Goal: Book appointment/travel/reservation

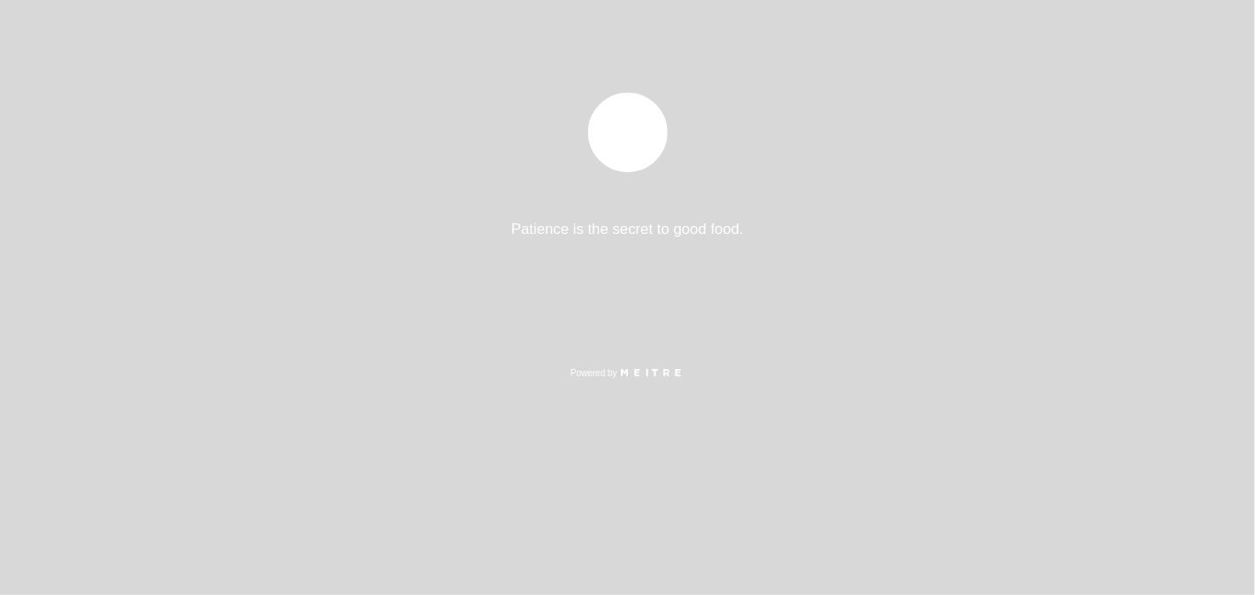
select select "es"
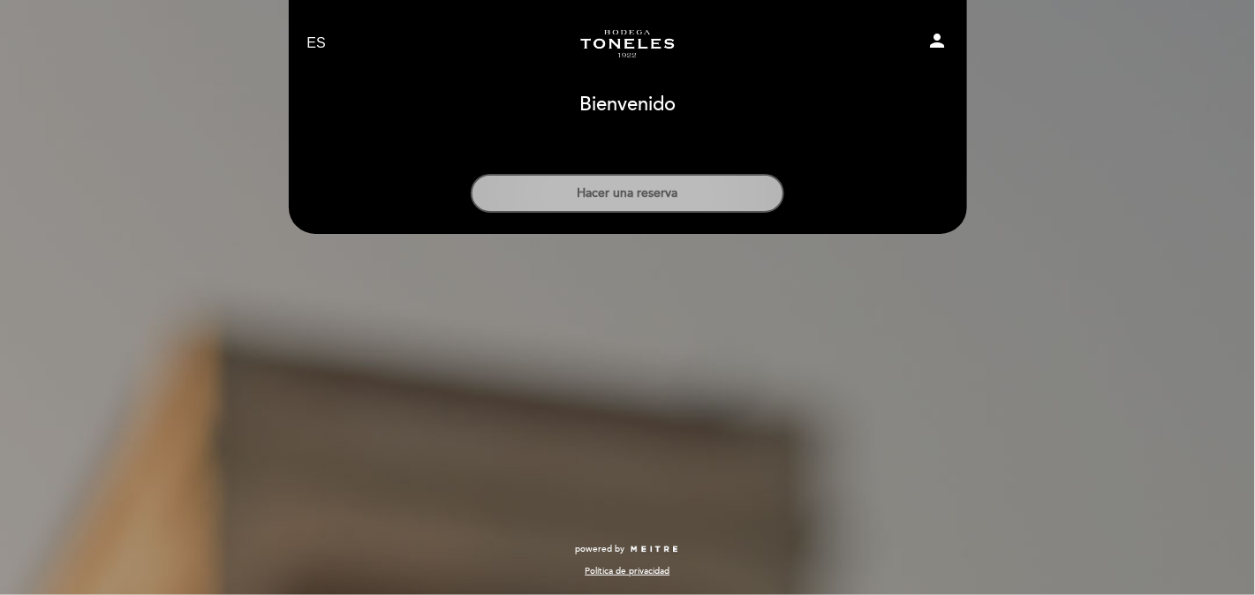
click at [710, 196] on button "Hacer una reserva" at bounding box center [627, 193] width 313 height 39
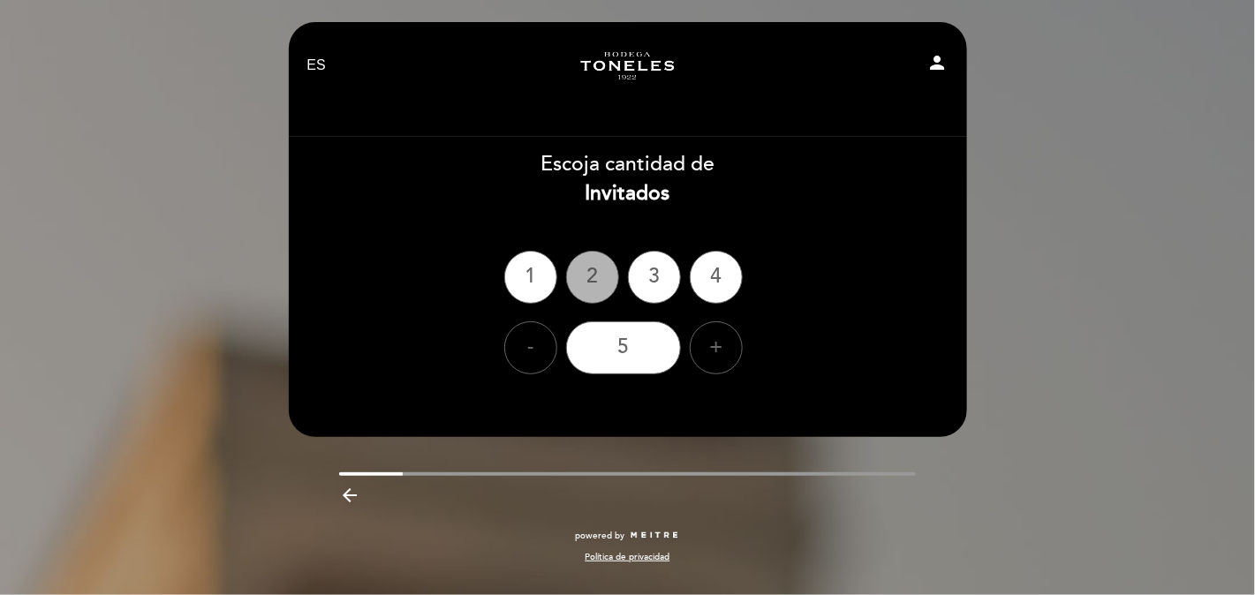
click at [598, 276] on div "2" at bounding box center [592, 277] width 53 height 53
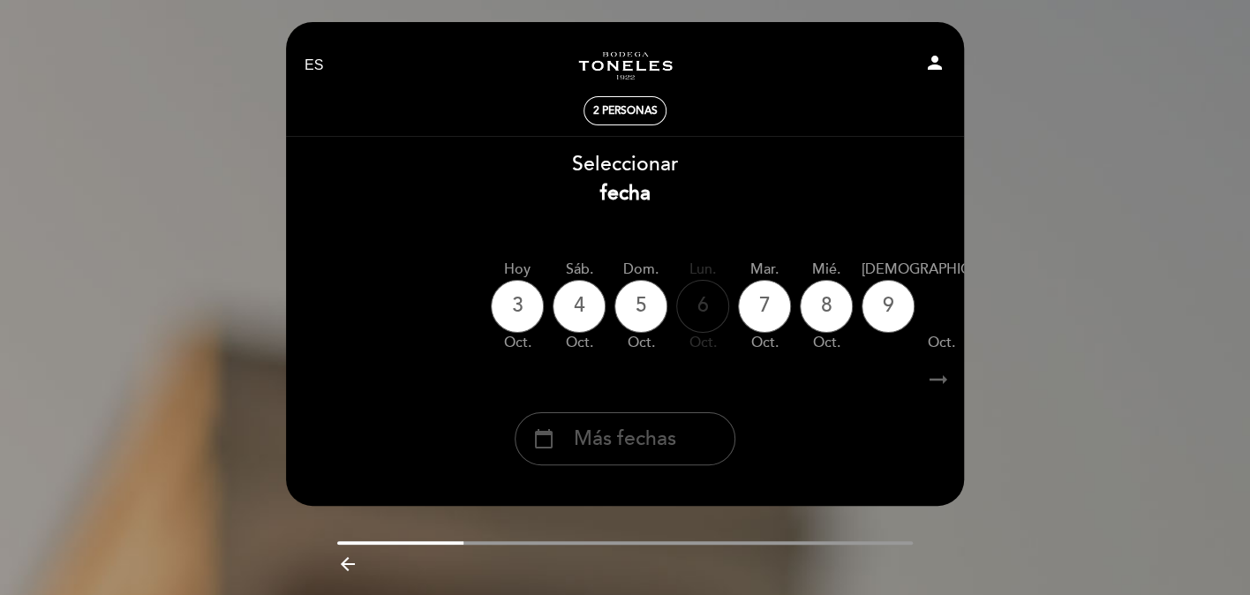
click at [669, 441] on span "Más fechas" at bounding box center [625, 439] width 102 height 29
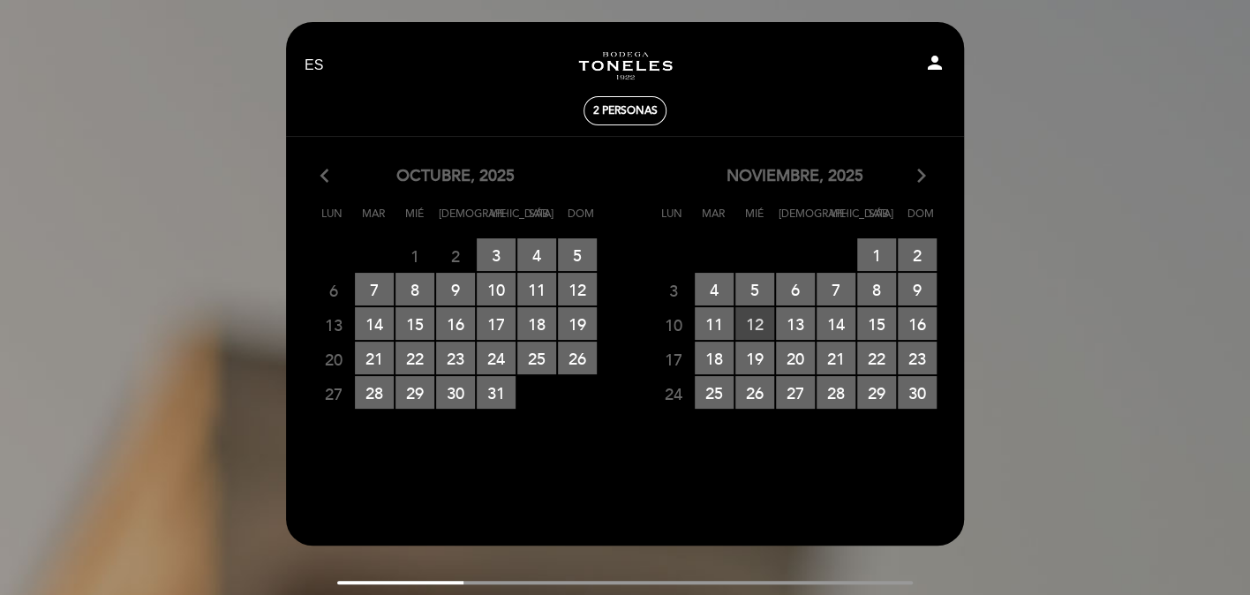
click at [752, 322] on span "12 RESERVAS DISPONIBLES" at bounding box center [755, 323] width 39 height 33
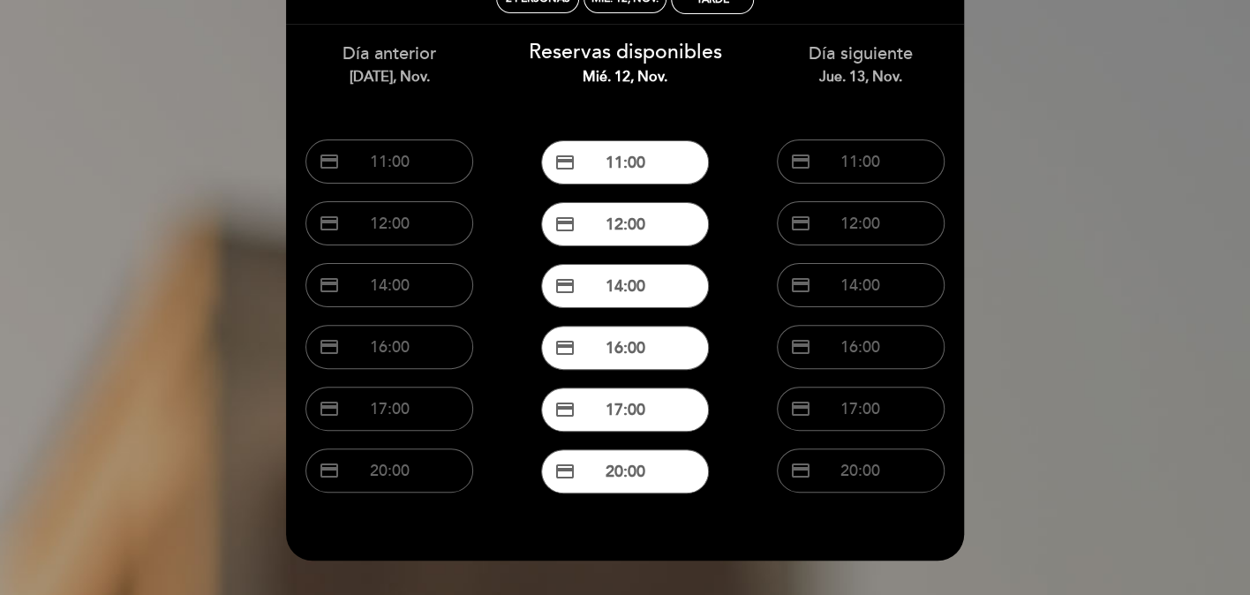
scroll to position [222, 0]
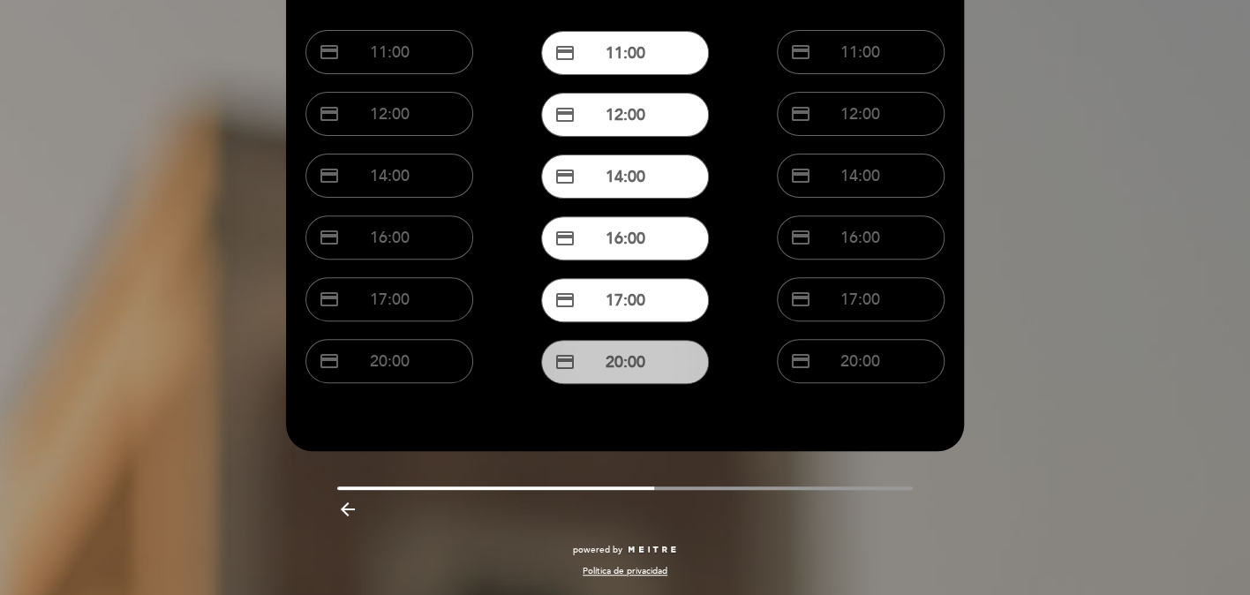
click at [639, 361] on button "credit_card 20:00" at bounding box center [625, 362] width 168 height 44
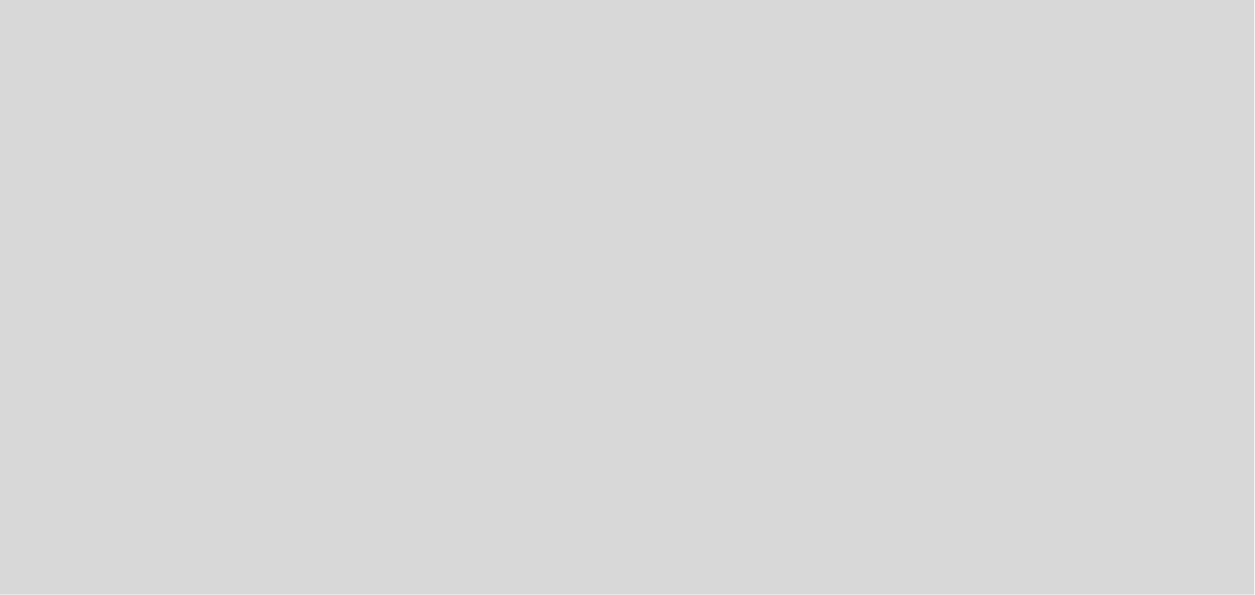
select select "es"
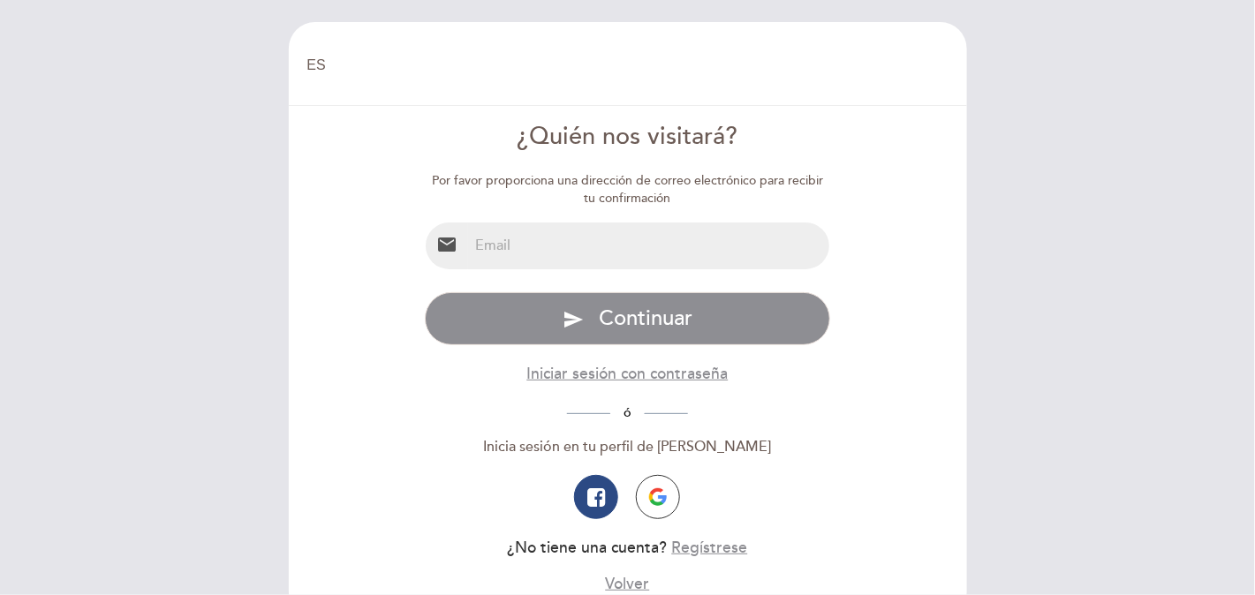
click at [638, 247] on input "email" at bounding box center [648, 246] width 361 height 47
type input "agushz3@gmail.com"
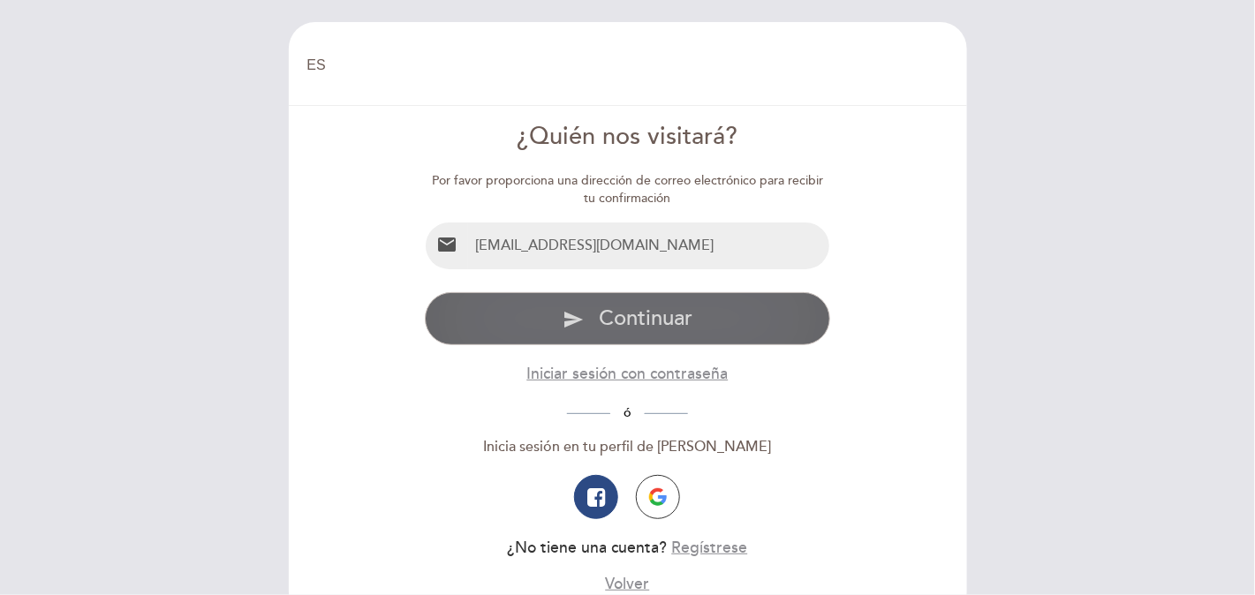
click at [664, 313] on span "Continuar" at bounding box center [646, 319] width 94 height 26
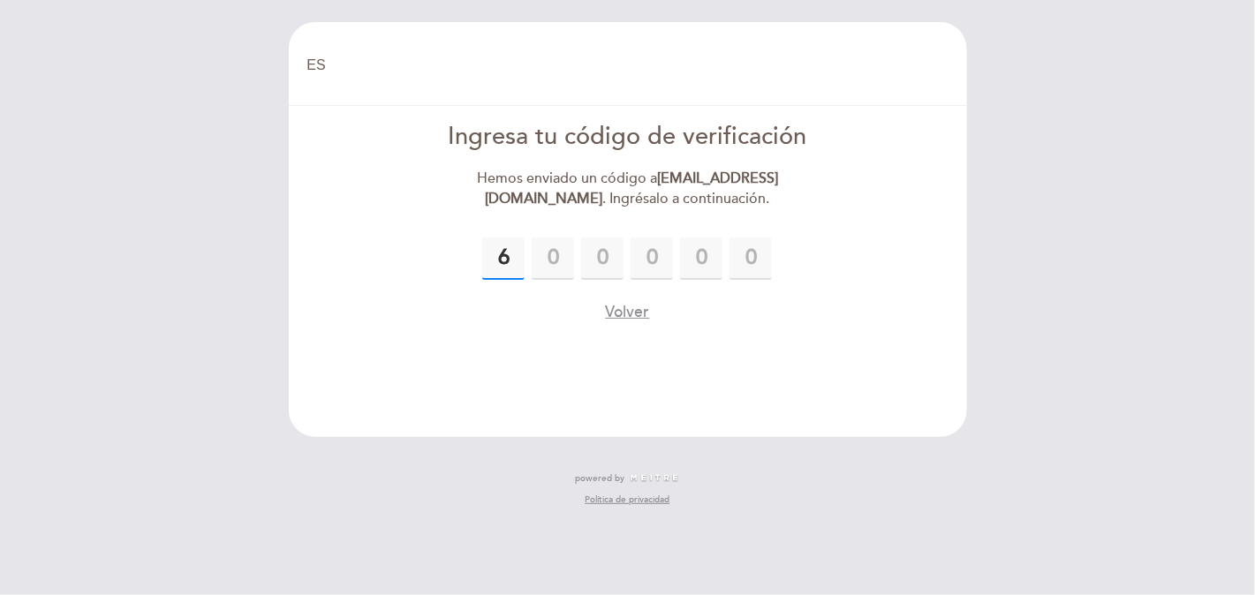
type input "6"
type input "3"
type input "9"
type input "5"
type input "7"
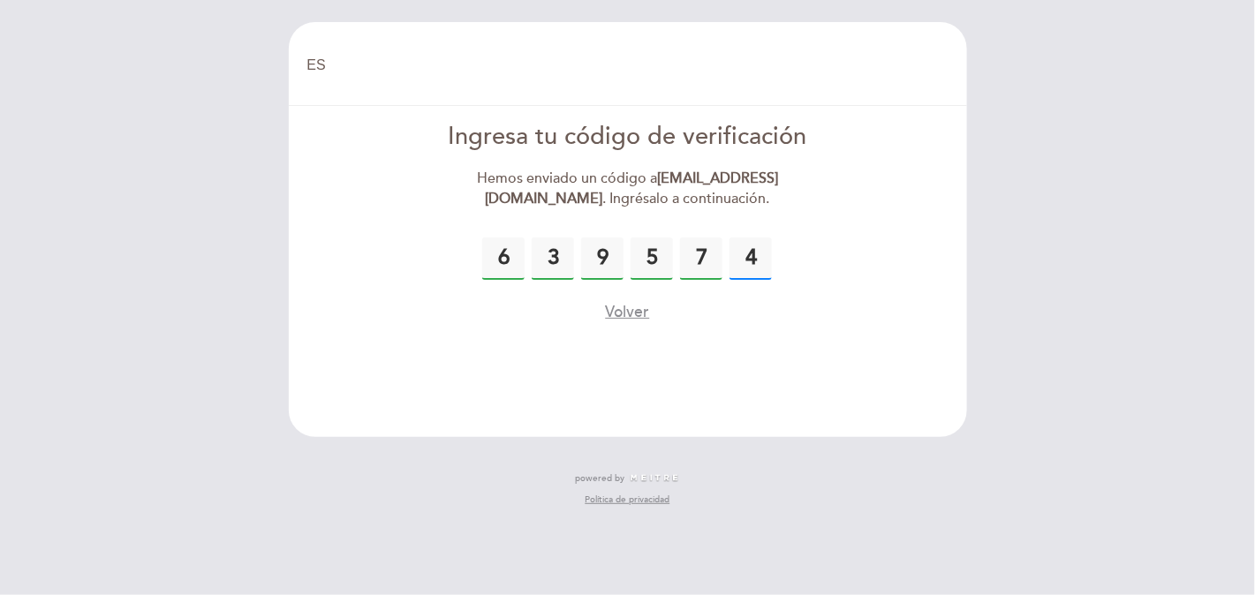
type input "4"
